Goal: Obtain resource: Download file/media

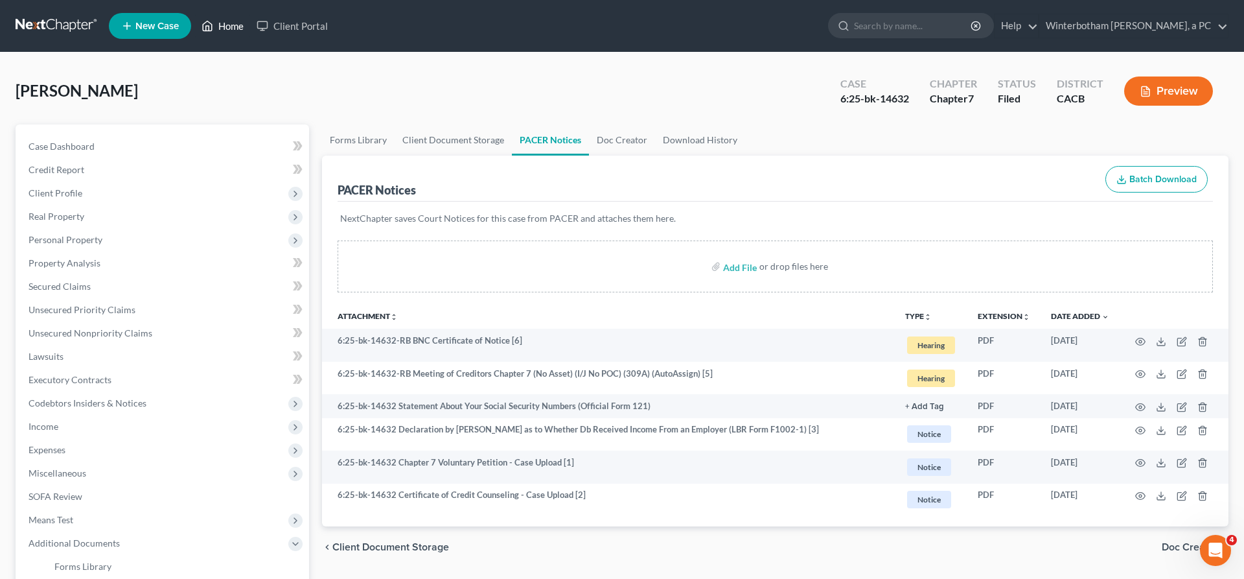
click at [195, 22] on link "Home" at bounding box center [222, 25] width 55 height 23
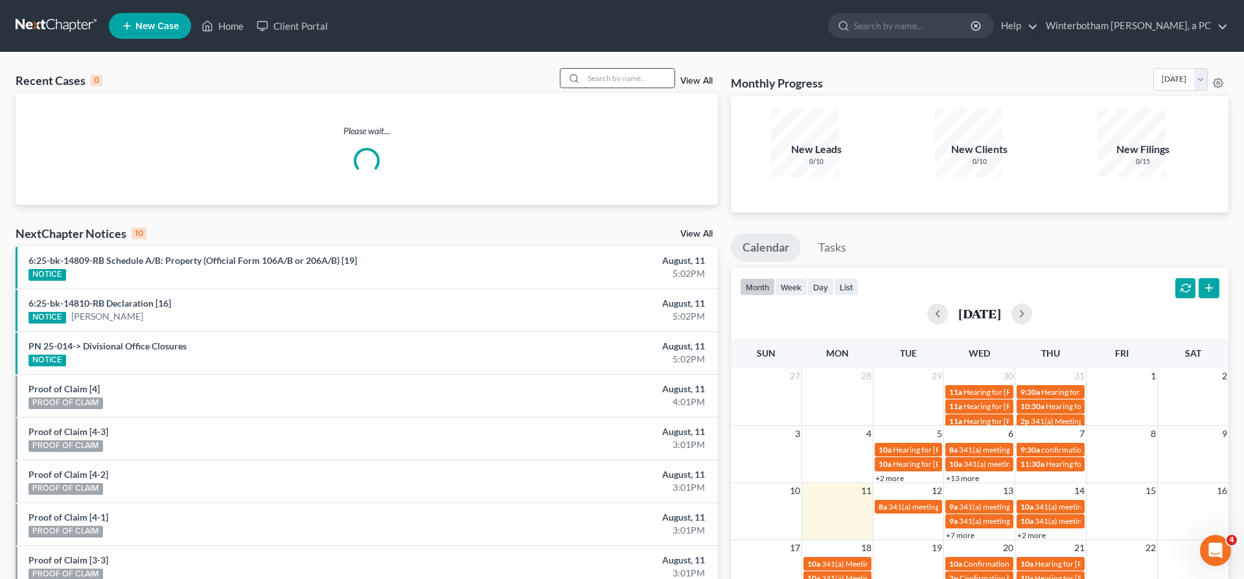
click at [634, 69] on input "search" at bounding box center [629, 78] width 91 height 19
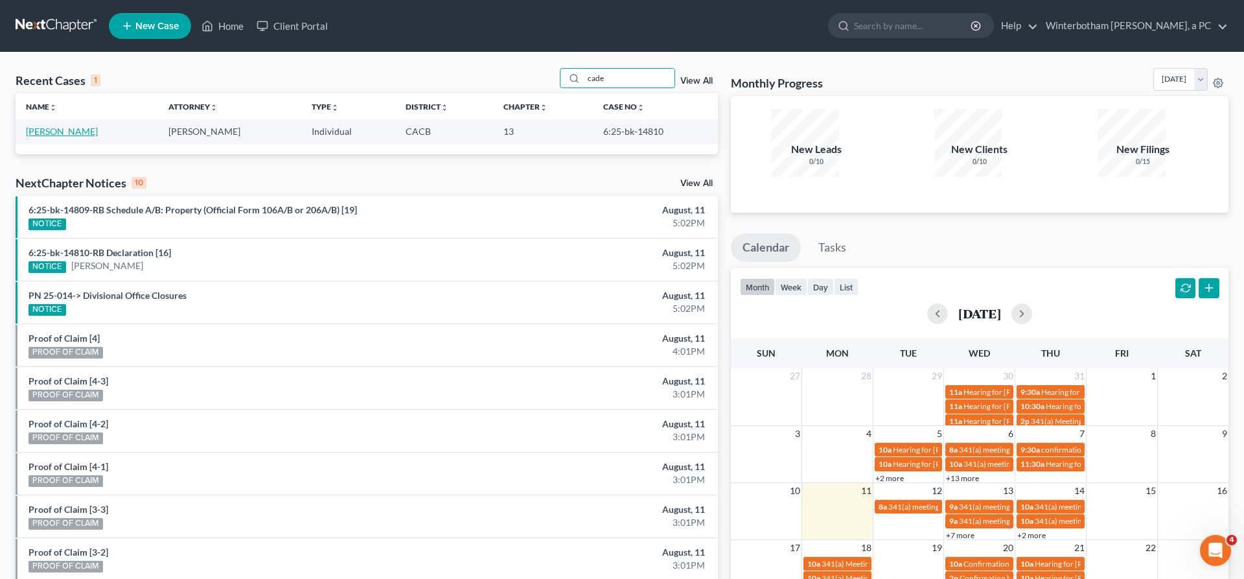
type input "cade"
click at [47, 126] on link "[PERSON_NAME]" at bounding box center [62, 131] width 72 height 11
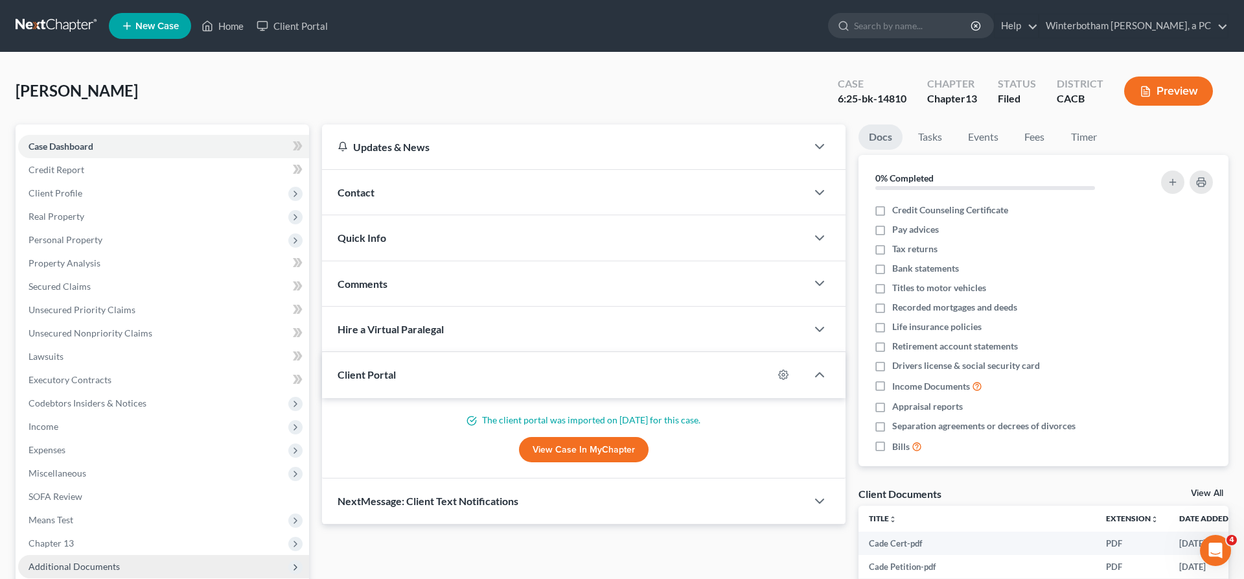
click at [88, 555] on span "Additional Documents" at bounding box center [163, 566] width 291 height 23
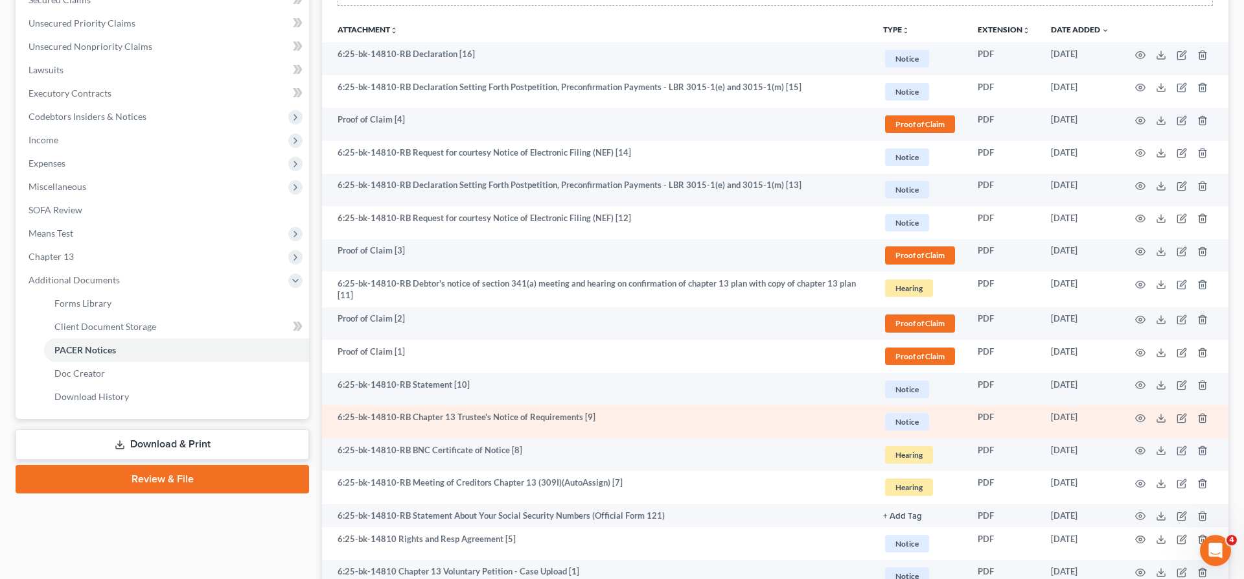
scroll to position [288, 0]
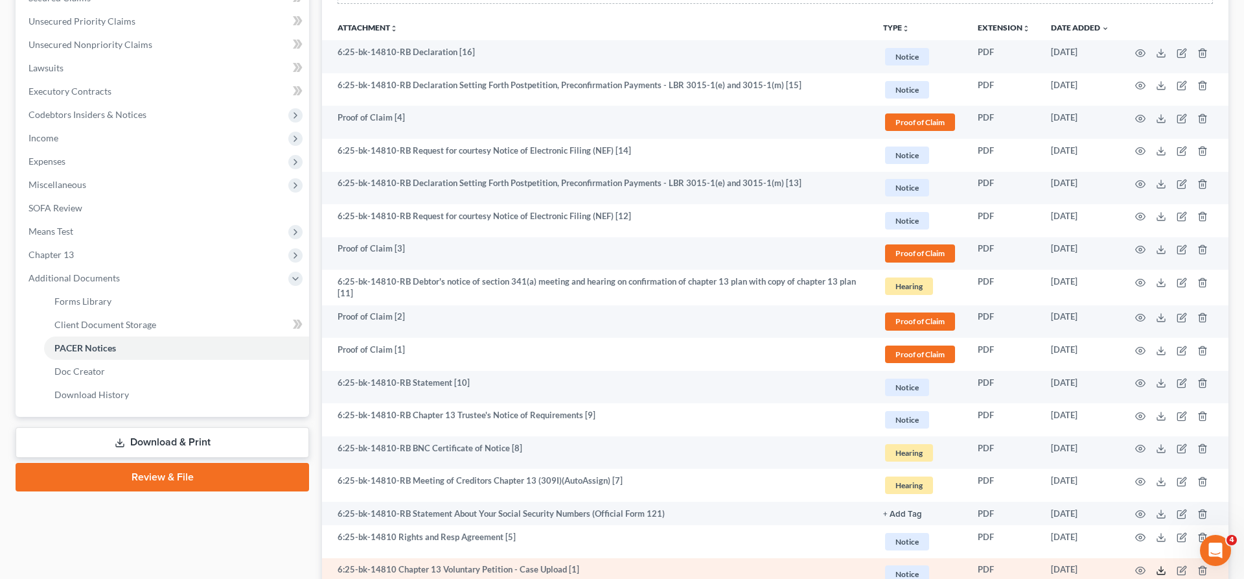
click at [1166, 565] on icon at bounding box center [1161, 570] width 10 height 10
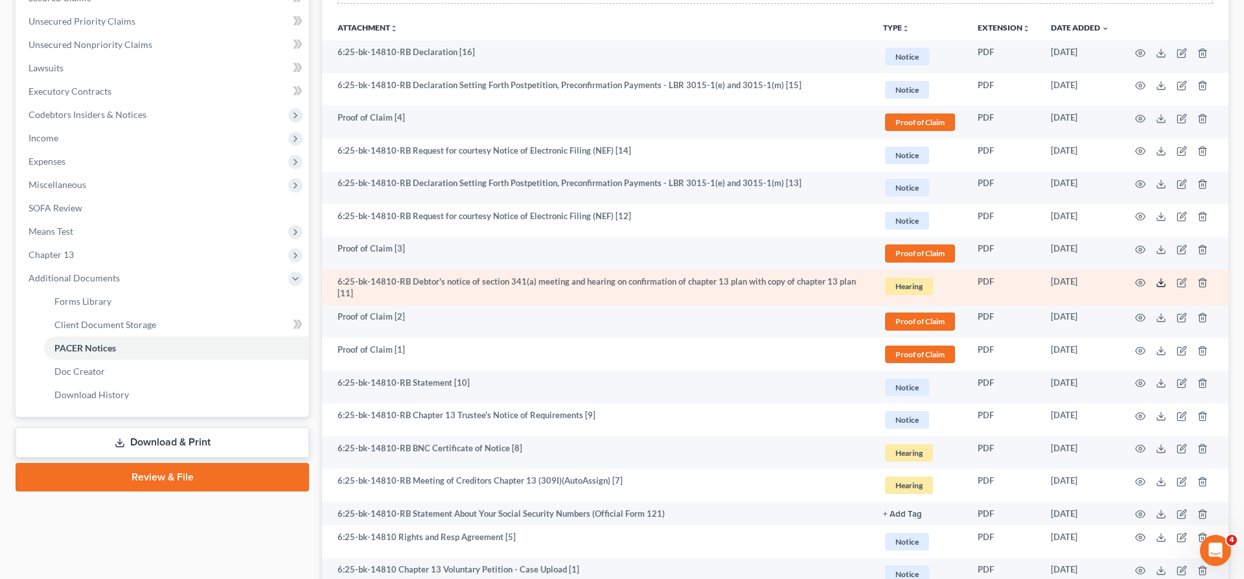
click at [1161, 279] on line at bounding box center [1161, 281] width 0 height 5
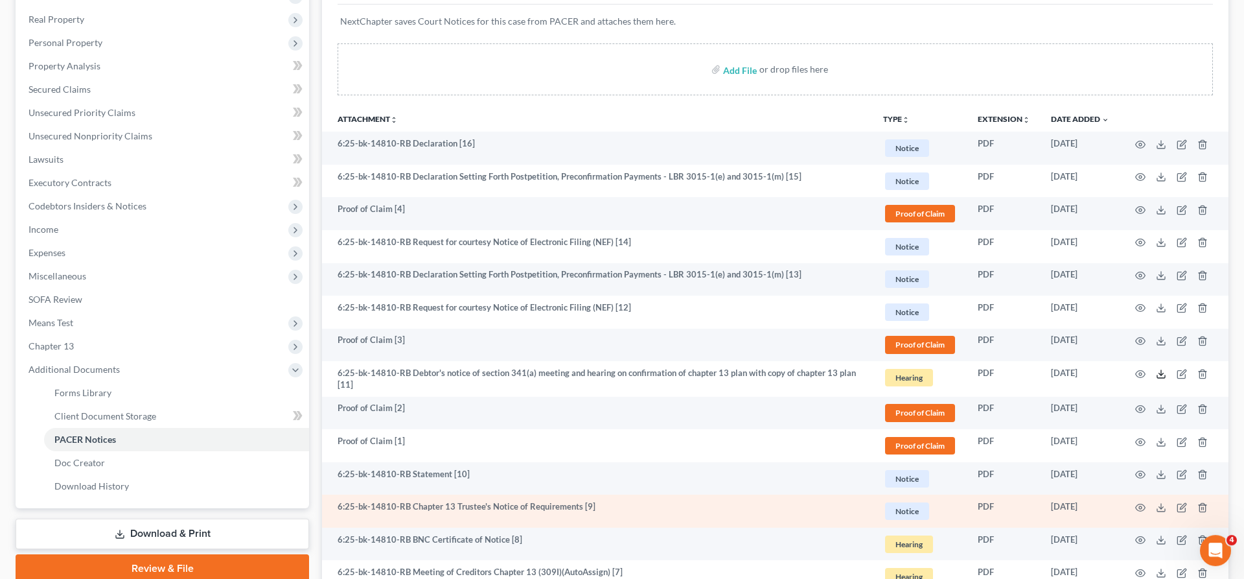
scroll to position [179, 0]
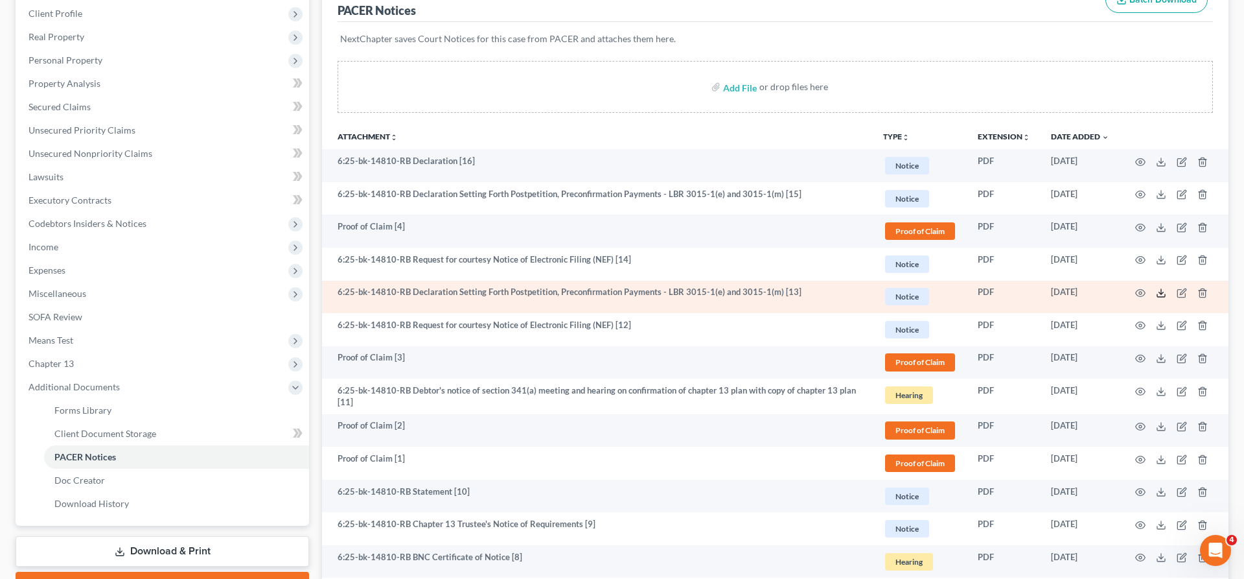
click at [1166, 288] on icon at bounding box center [1161, 293] width 10 height 10
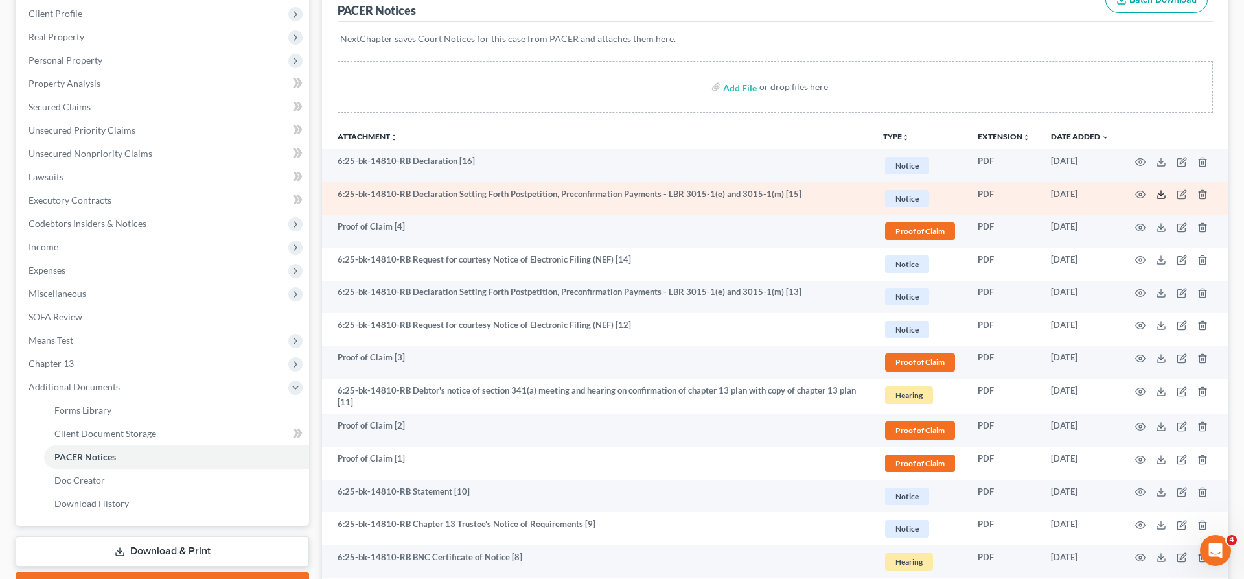
click at [1166, 189] on icon at bounding box center [1161, 194] width 10 height 10
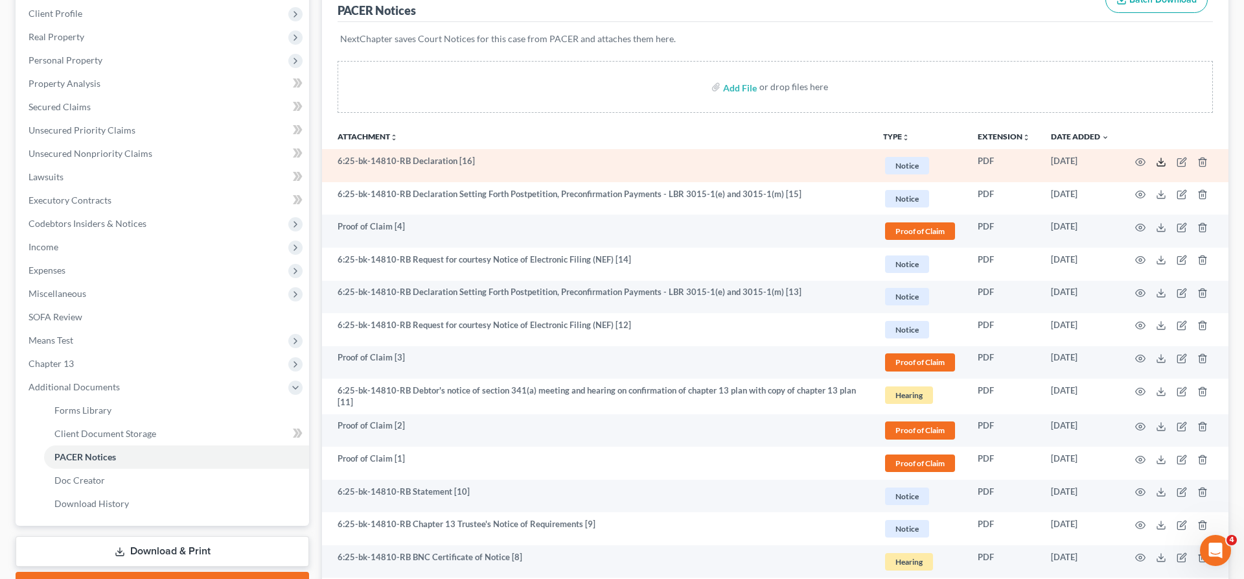
click at [1166, 157] on icon at bounding box center [1161, 162] width 10 height 10
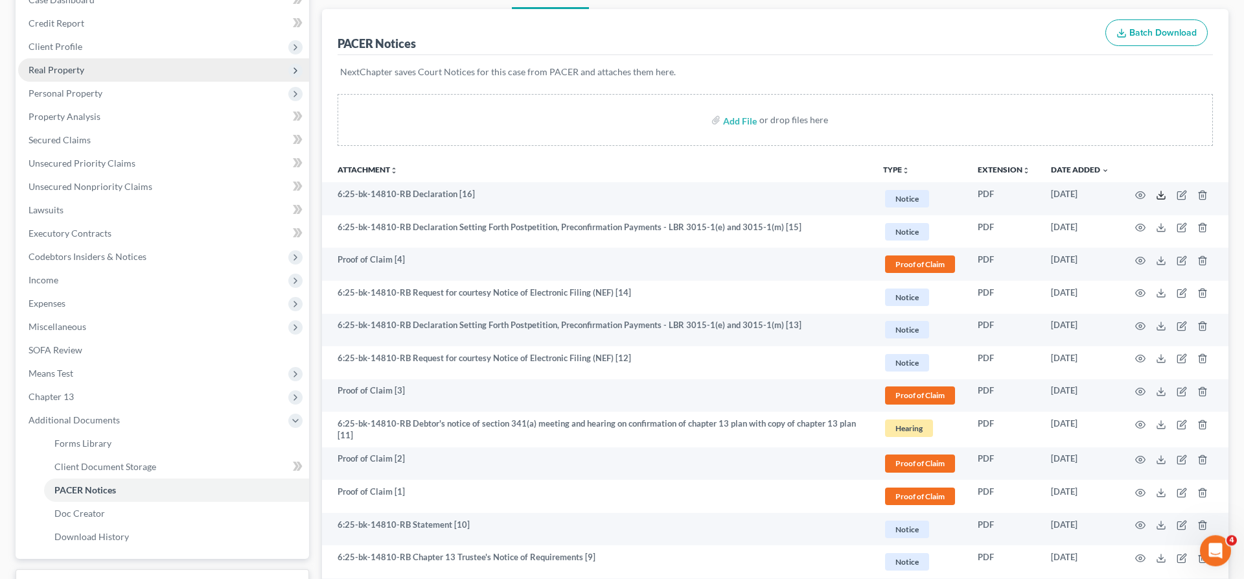
scroll to position [163, 0]
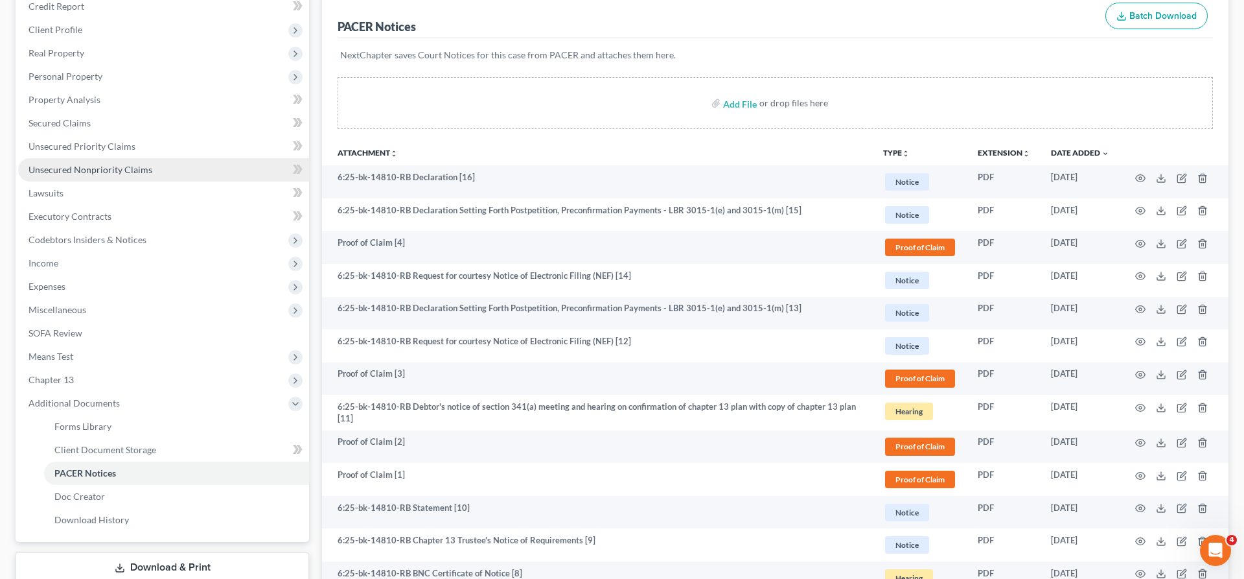
click at [86, 164] on span "Unsecured Nonpriority Claims" at bounding box center [91, 169] width 124 height 11
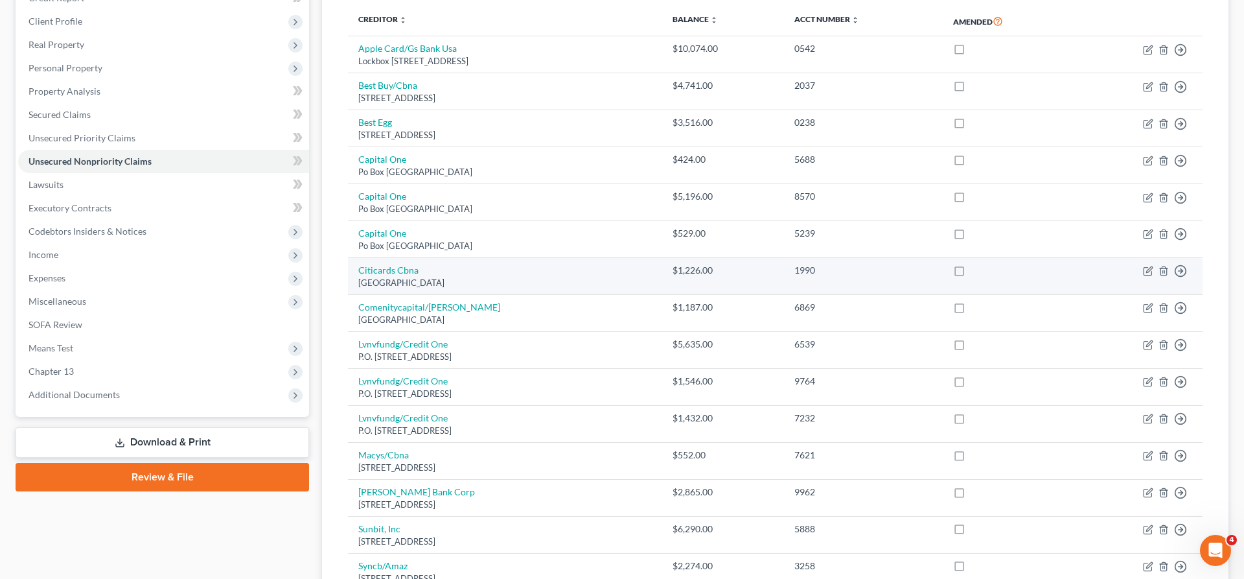
scroll to position [222, 0]
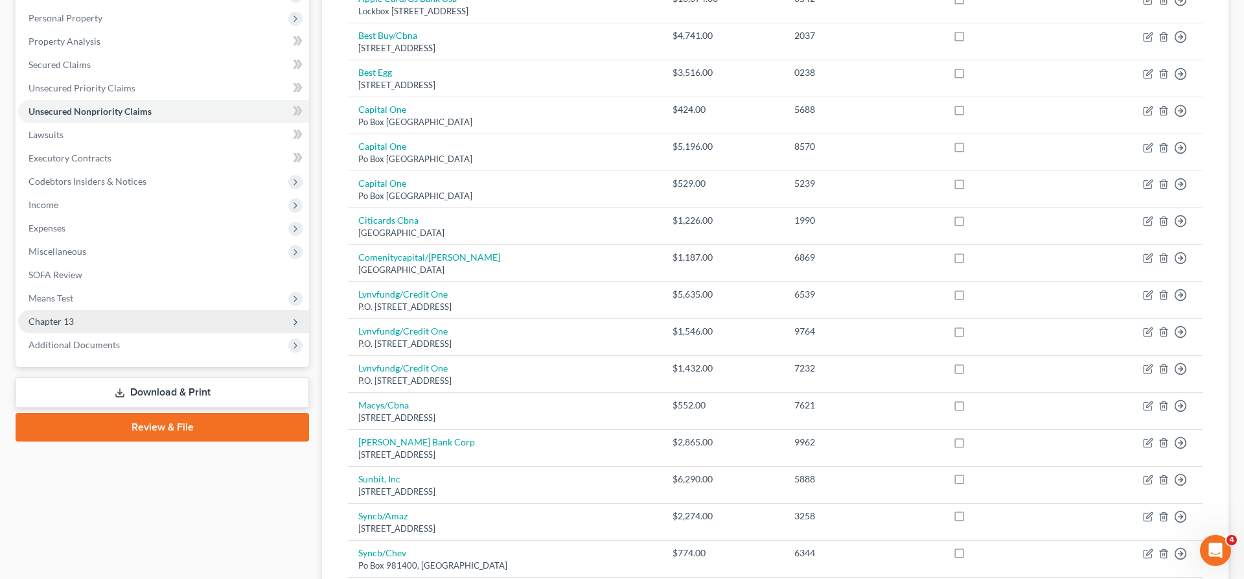
click at [87, 310] on span "Chapter 13" at bounding box center [163, 321] width 291 height 23
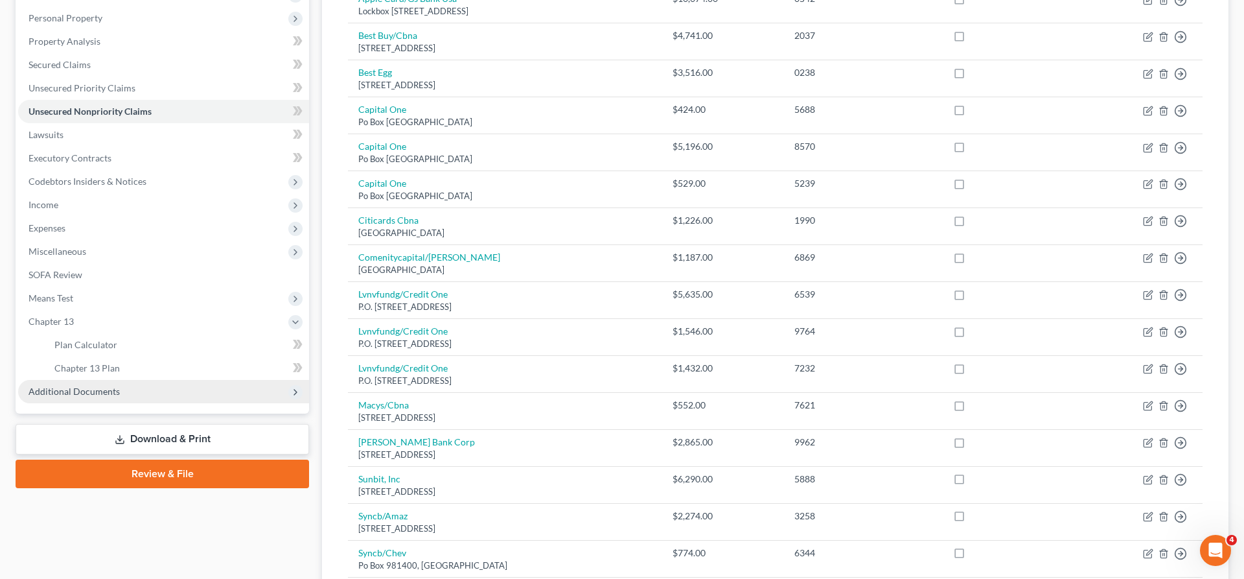
click at [93, 380] on span "Additional Documents" at bounding box center [163, 391] width 291 height 23
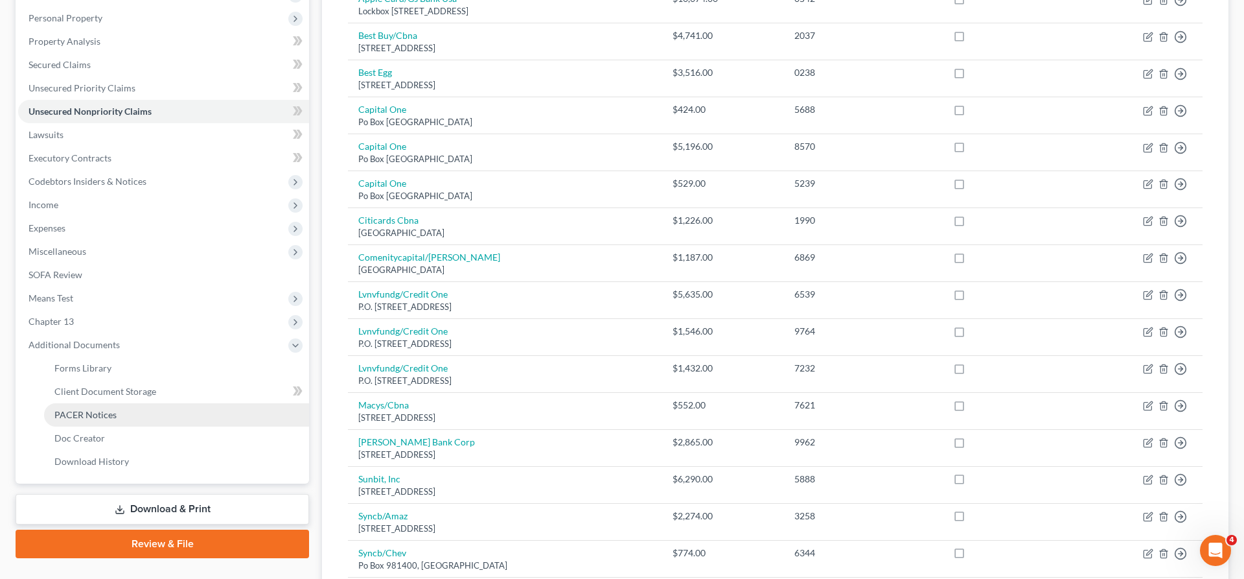
click at [95, 403] on link "PACER Notices" at bounding box center [176, 414] width 265 height 23
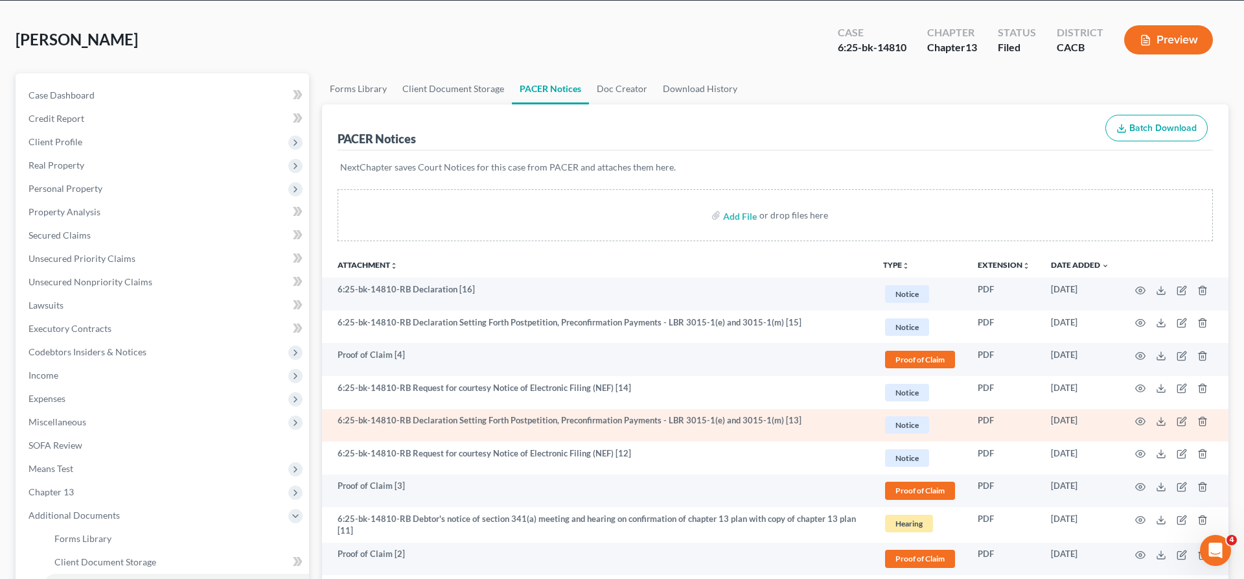
scroll to position [288, 0]
